Goal: Task Accomplishment & Management: Complete application form

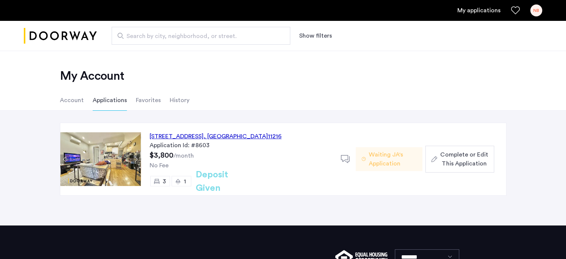
click at [122, 158] on img at bounding box center [100, 159] width 80 height 54
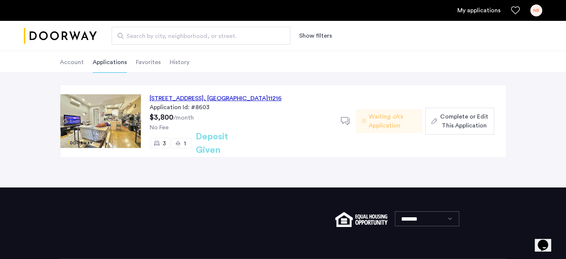
scroll to position [39, 0]
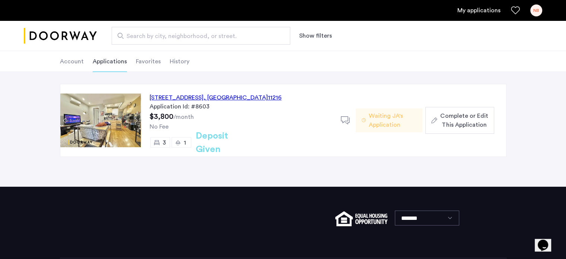
click at [249, 97] on div "[STREET_ADDRESS]" at bounding box center [216, 97] width 132 height 9
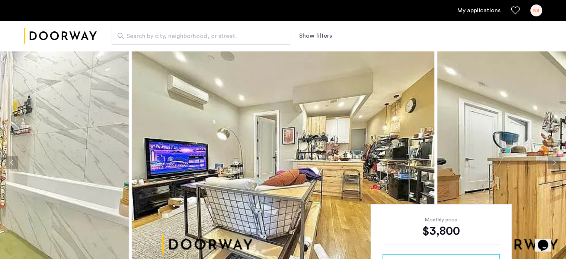
click at [475, 15] on ul "My applications NB" at bounding box center [283, 10] width 519 height 12
click at [475, 10] on link "My applications" at bounding box center [478, 10] width 43 height 9
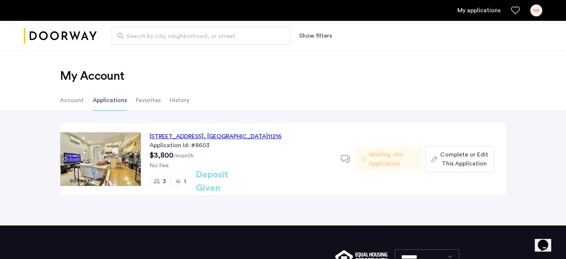
click at [394, 152] on span "Waiting JA's Application" at bounding box center [393, 159] width 48 height 18
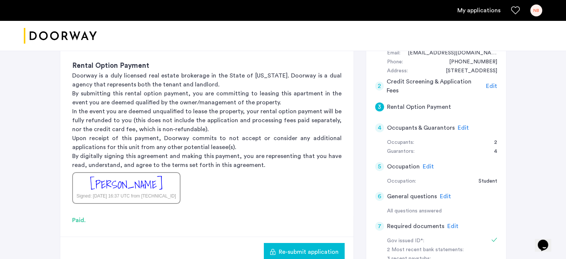
scroll to position [156, 0]
click at [460, 125] on span "Edit" at bounding box center [463, 127] width 11 height 6
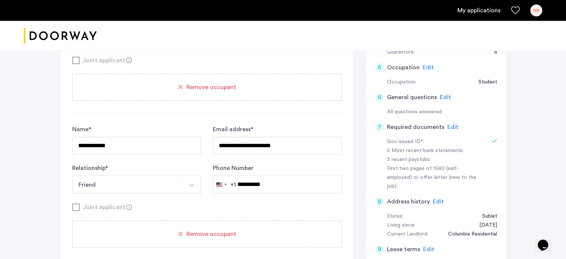
scroll to position [190, 0]
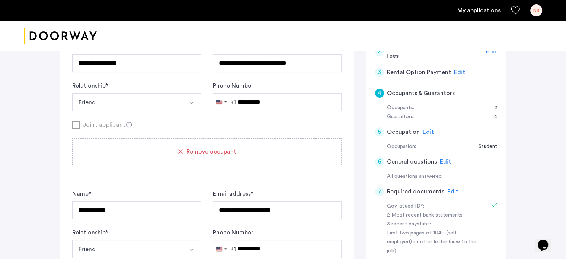
click at [454, 69] on span "Edit" at bounding box center [459, 72] width 11 height 6
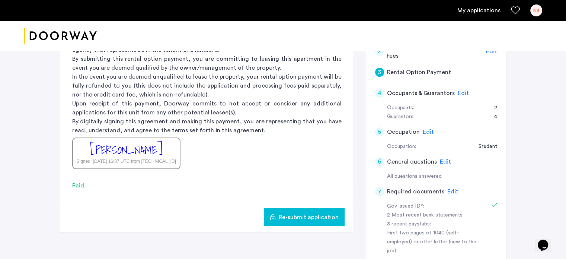
click at [290, 215] on span "Re-submit application" at bounding box center [309, 217] width 60 height 9
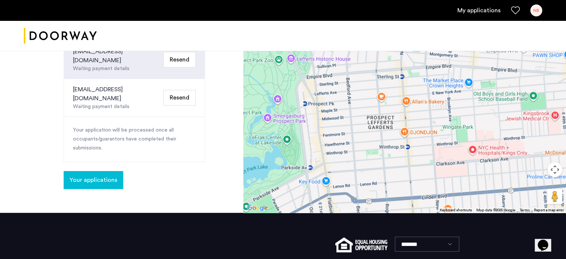
scroll to position [405, 0]
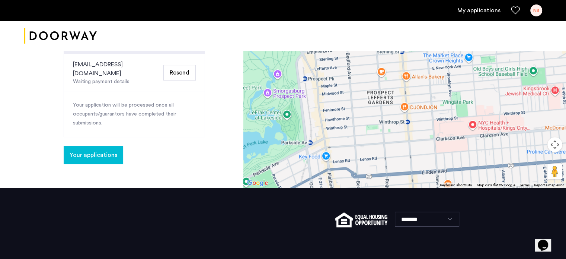
click at [99, 150] on span "Your applications" at bounding box center [94, 154] width 48 height 9
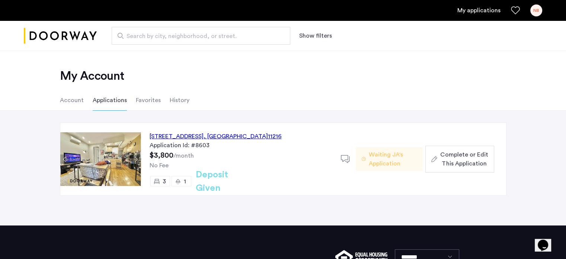
click at [392, 122] on div "692 Saint Marks Avenue, Unit 2F, Brooklyn , NY 11216 Application Id: #8603 $3,8…" at bounding box center [283, 168] width 566 height 115
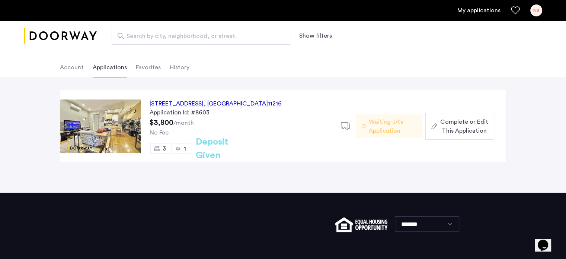
scroll to position [34, 0]
